Goal: Information Seeking & Learning: Learn about a topic

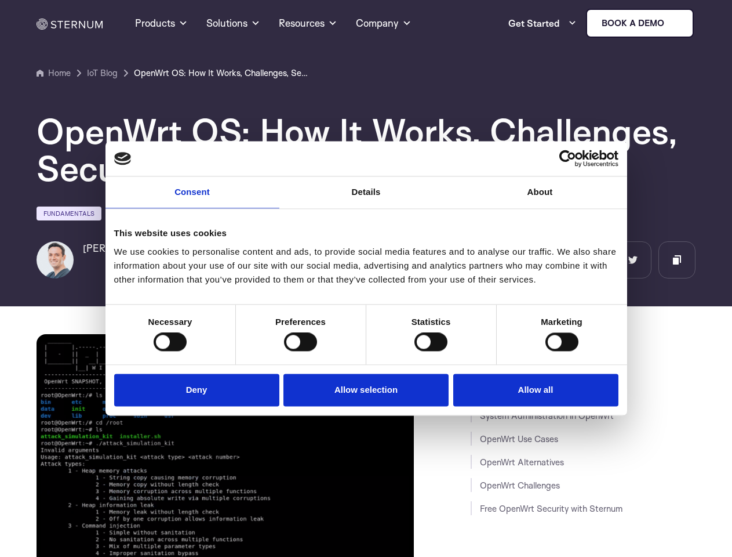
click at [192, 199] on link "Consent" at bounding box center [193, 192] width 174 height 32
click at [366, 199] on link "Details" at bounding box center [366, 192] width 174 height 32
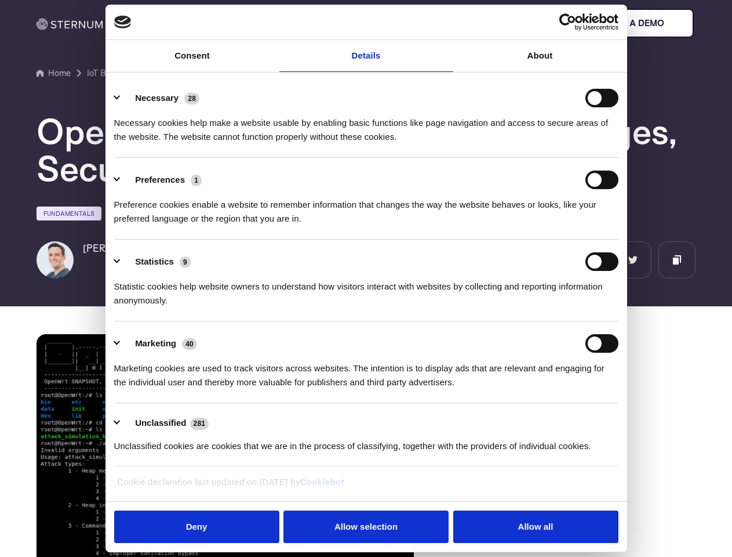
click at [540, 144] on div "Necessary cookies help make a website usable by enabling basic functions like p…" at bounding box center [366, 125] width 504 height 37
click at [170, 307] on div "Statistic cookies help website owners to understand how visitors interact with …" at bounding box center [366, 289] width 504 height 37
click at [300, 307] on div "Statistic cookies help website owners to understand how visitors interact with …" at bounding box center [366, 289] width 504 height 37
click at [431, 307] on div "Statistic cookies help website owners to understand how visitors interact with …" at bounding box center [366, 289] width 504 height 37
click at [562, 307] on div "Statistic cookies help website owners to understand how visitors interact with …" at bounding box center [366, 289] width 504 height 37
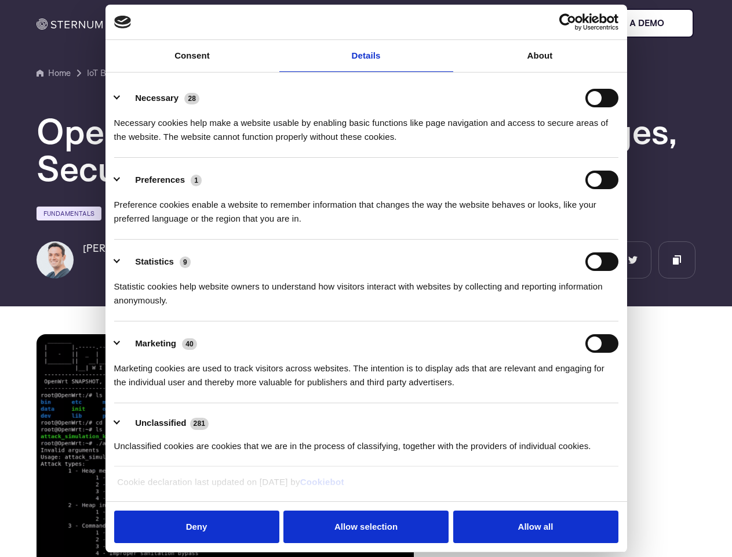
click at [199, 388] on li "Marketing 40 Marketing cookies are used to track visitors across websites. The …" at bounding box center [366, 362] width 504 height 82
click at [366, 388] on li "Marketing 40 Marketing cookies are used to track visitors across websites. The …" at bounding box center [366, 362] width 504 height 82
click at [533, 388] on li "Marketing 40 Marketing cookies are used to track visitors across websites. The …" at bounding box center [366, 362] width 504 height 82
